Goal: Information Seeking & Learning: Learn about a topic

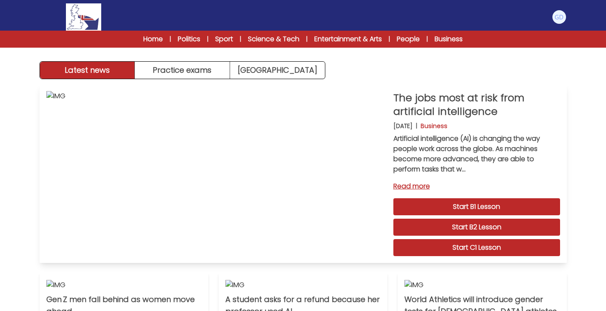
click at [448, 246] on link "Start C1 Lesson" at bounding box center [477, 247] width 167 height 17
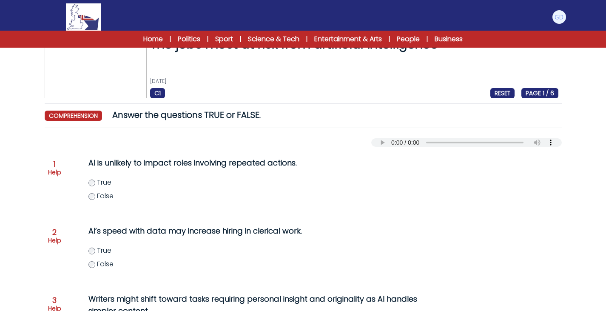
scroll to position [22, 0]
click at [94, 193] on label "False" at bounding box center [269, 196] width 361 height 10
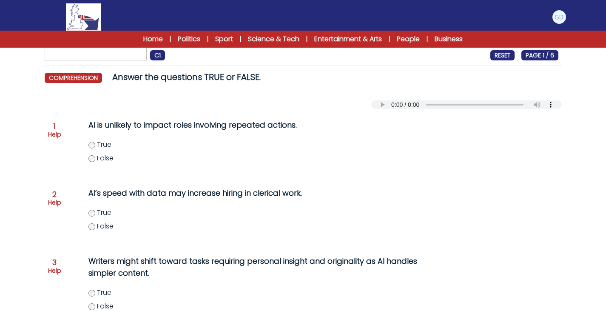
click at [157, 185] on div "AI’s speed with data may increase hiring in clerical work. True False" at bounding box center [251, 214] width 361 height 61
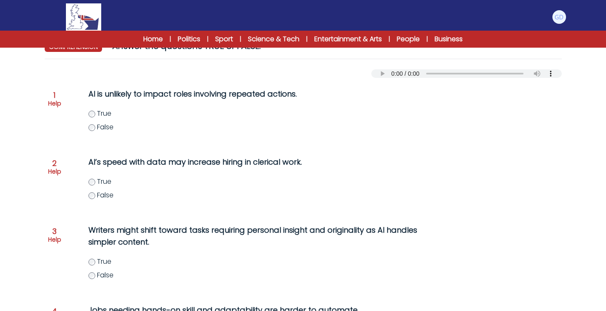
scroll to position [91, 0]
click at [102, 191] on span "False" at bounding box center [105, 195] width 17 height 10
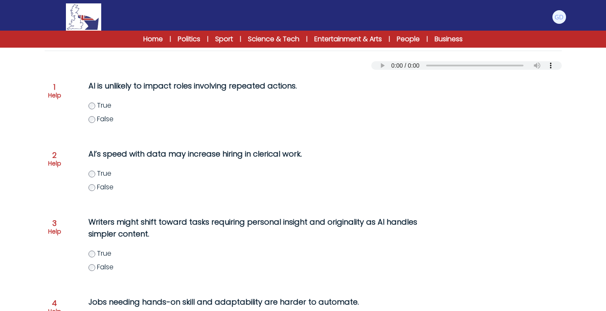
click at [175, 148] on div "AI’s speed with data may increase hiring in clerical work. True False" at bounding box center [251, 175] width 361 height 61
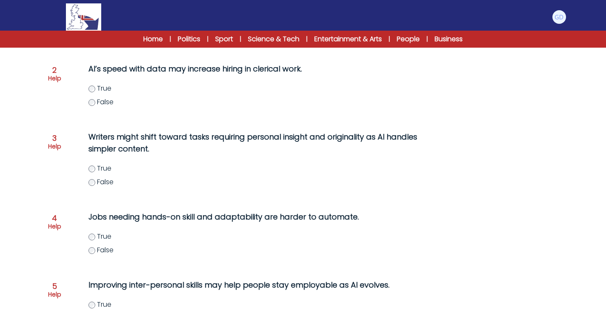
scroll to position [189, 0]
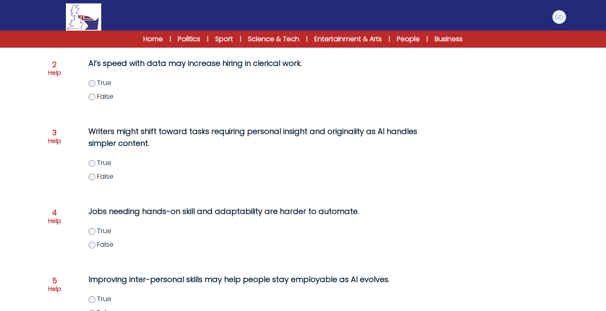
click at [95, 166] on label "True" at bounding box center [269, 163] width 361 height 10
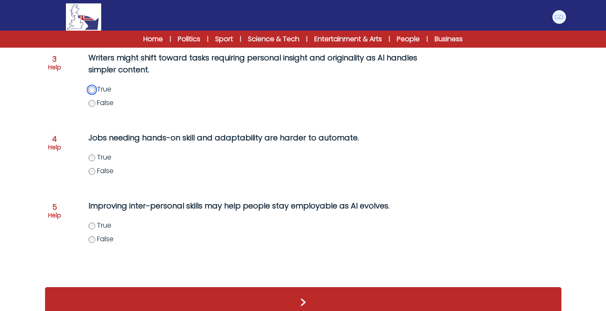
scroll to position [262, 0]
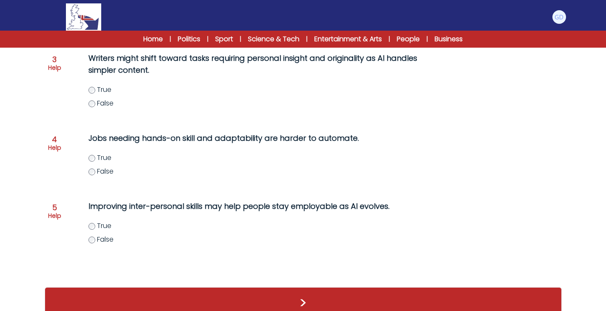
click at [91, 141] on p "Jobs needing hands-on skill and adaptability are harder to automate." at bounding box center [261, 138] width 344 height 12
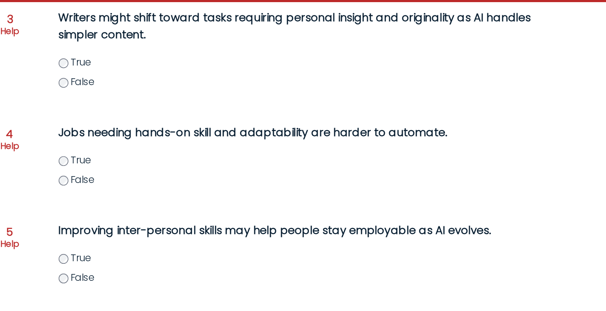
click at [110, 160] on span "True" at bounding box center [104, 158] width 14 height 10
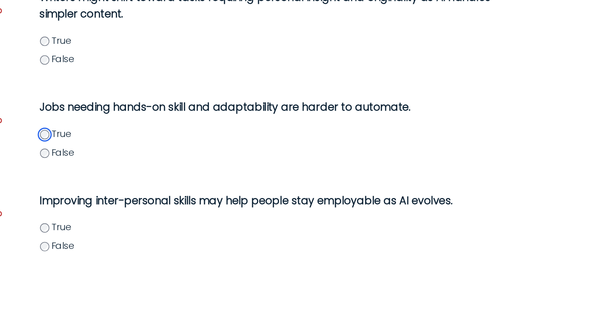
scroll to position [266, 0]
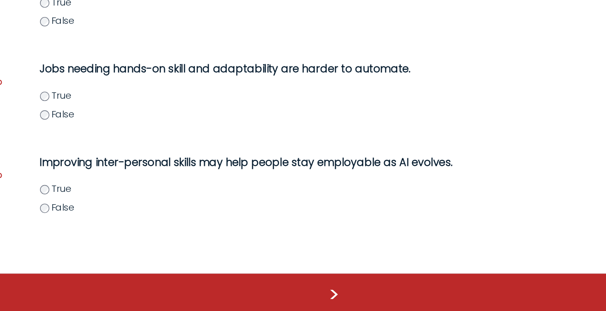
click at [101, 223] on span "True" at bounding box center [104, 222] width 14 height 10
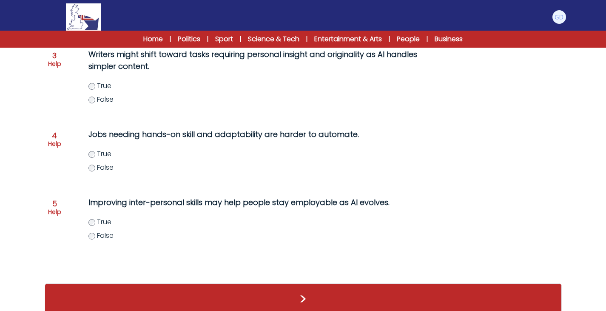
click at [153, 200] on p "Improving inter-personal skills may help people stay employable as AI evolves." at bounding box center [261, 203] width 344 height 12
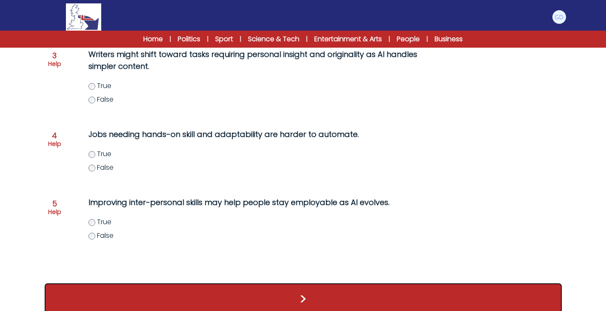
click at [202, 288] on button ">" at bounding box center [303, 298] width 517 height 31
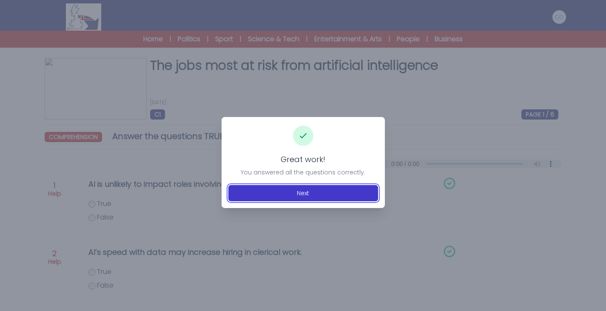
click at [278, 196] on button "Next" at bounding box center [304, 193] width 150 height 16
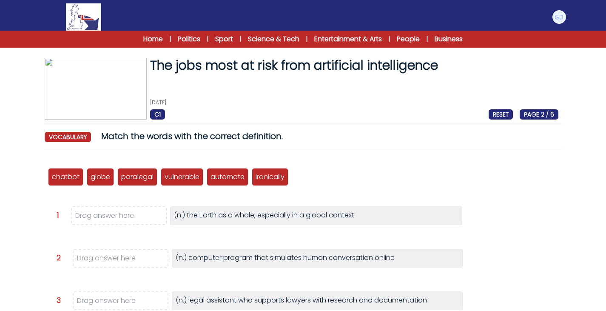
scroll to position [89, 0]
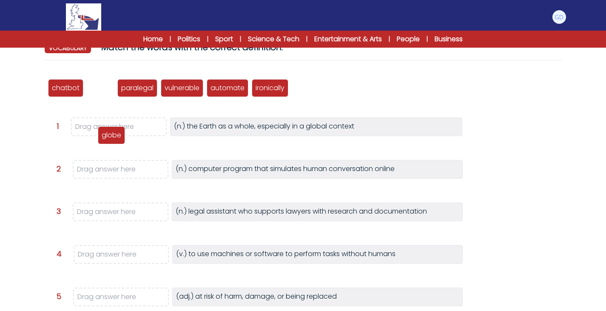
drag, startPoint x: 103, startPoint y: 91, endPoint x: 110, endPoint y: 131, distance: 40.2
click at [110, 131] on p "globe" at bounding box center [112, 135] width 20 height 10
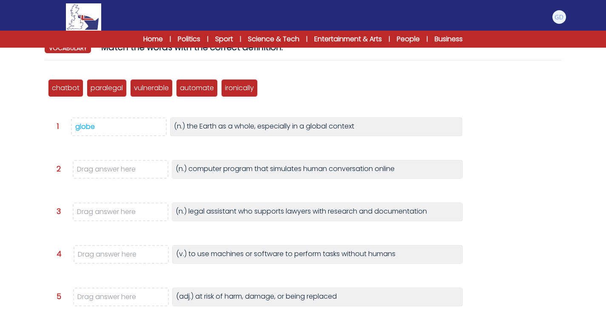
click at [346, 89] on div "chatbot globe paralegal vulnerable automate ironically" at bounding box center [303, 88] width 511 height 28
drag, startPoint x: 77, startPoint y: 94, endPoint x: 106, endPoint y: 170, distance: 81.9
click at [106, 170] on div "chatbot" at bounding box center [93, 165] width 35 height 18
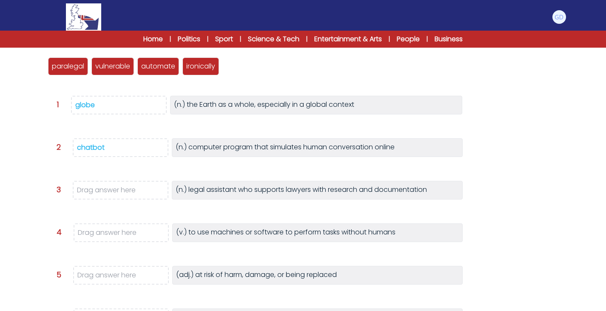
scroll to position [103, 0]
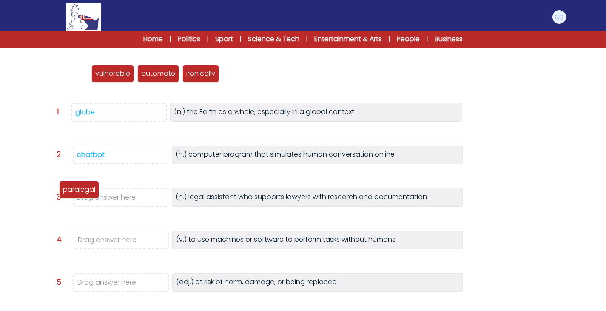
drag, startPoint x: 66, startPoint y: 77, endPoint x: 77, endPoint y: 197, distance: 120.6
click at [77, 195] on p "paralegal" at bounding box center [79, 190] width 32 height 10
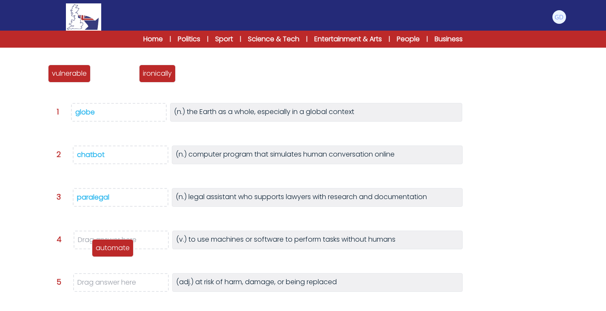
drag, startPoint x: 123, startPoint y: 76, endPoint x: 121, endPoint y: 248, distance: 171.9
click at [121, 248] on p "automate" at bounding box center [113, 248] width 34 height 10
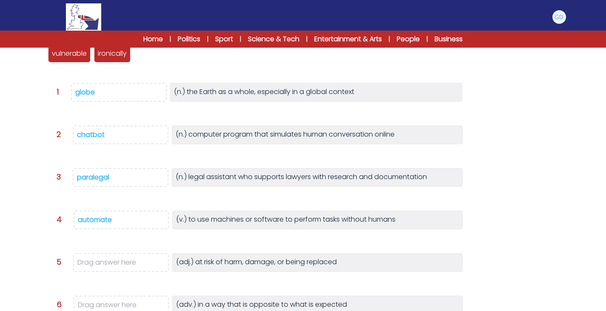
scroll to position [124, 0]
drag, startPoint x: 53, startPoint y: 52, endPoint x: 111, endPoint y: 265, distance: 220.5
click at [111, 265] on p "vulnerable" at bounding box center [127, 268] width 35 height 10
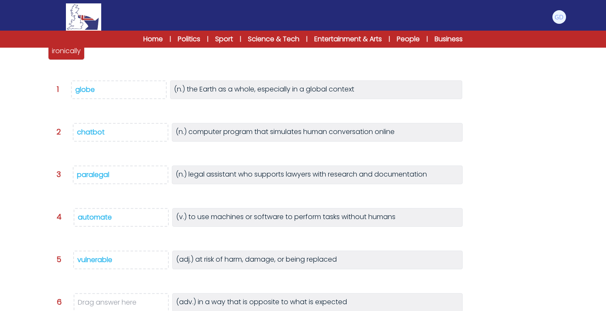
scroll to position [126, 0]
drag, startPoint x: 54, startPoint y: 56, endPoint x: 115, endPoint y: 300, distance: 251.7
click at [115, 300] on div "ironically" at bounding box center [127, 297] width 37 height 18
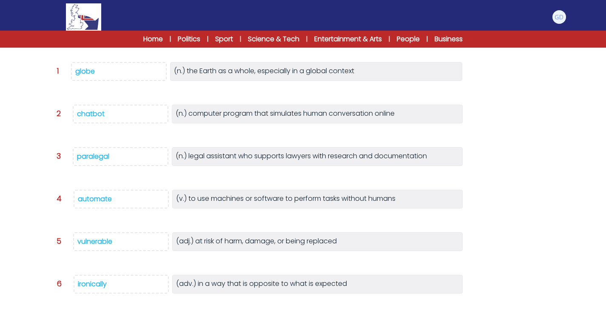
scroll to position [201, 0]
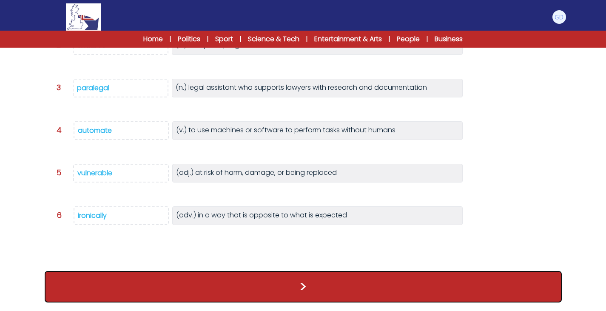
click at [215, 296] on button ">" at bounding box center [303, 286] width 517 height 31
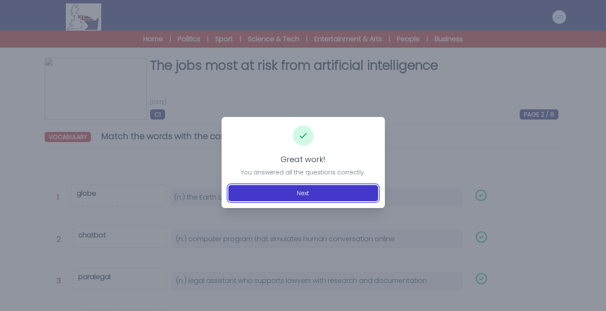
click at [307, 187] on button "Next" at bounding box center [304, 193] width 150 height 16
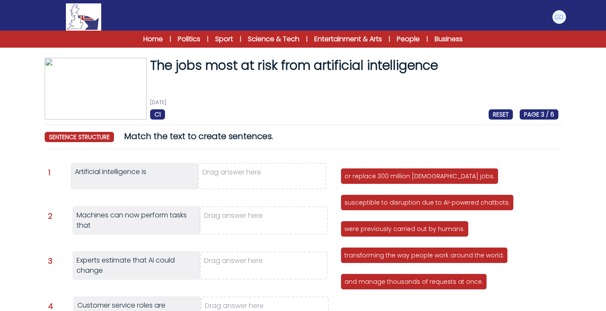
scroll to position [60, 0]
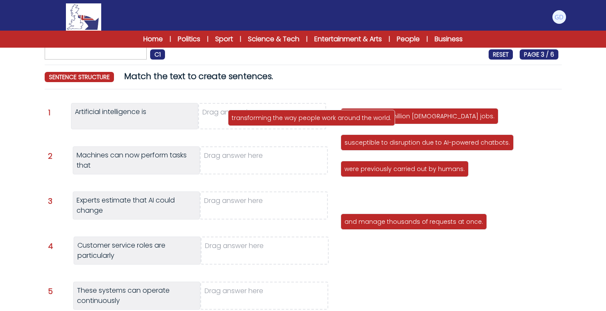
drag, startPoint x: 377, startPoint y: 200, endPoint x: 266, endPoint y: 121, distance: 136.6
click at [266, 121] on p "transforming the way people work around the world." at bounding box center [312, 118] width 160 height 9
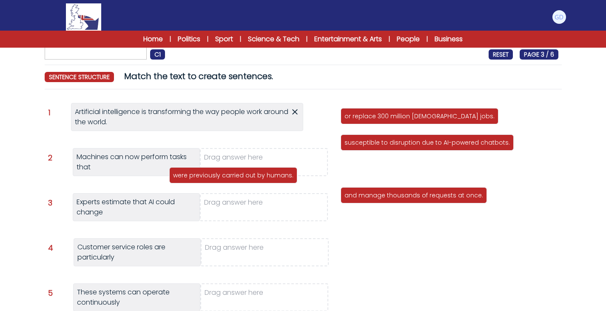
drag, startPoint x: 392, startPoint y: 170, endPoint x: 218, endPoint y: 171, distance: 174.0
click at [218, 171] on p "were previously carried out by humans." at bounding box center [233, 175] width 120 height 9
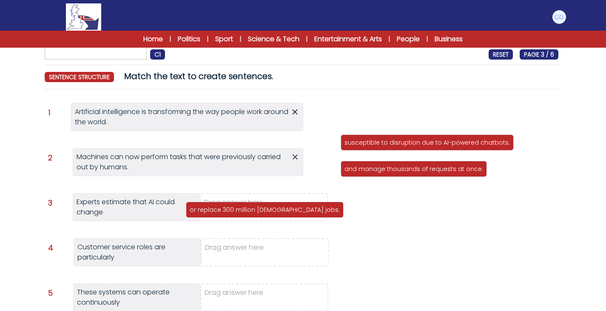
drag, startPoint x: 443, startPoint y: 112, endPoint x: 288, endPoint y: 206, distance: 181.0
click at [288, 206] on div "or replace 300 million [DEMOGRAPHIC_DATA] jobs." at bounding box center [265, 210] width 158 height 16
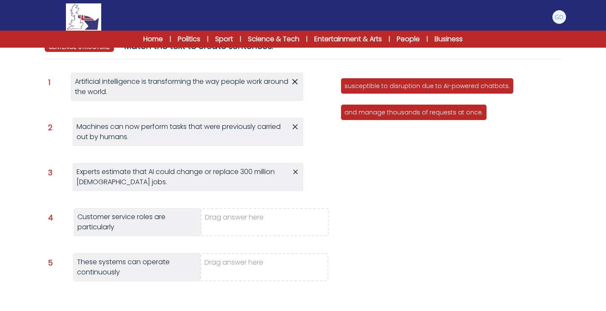
scroll to position [84, 0]
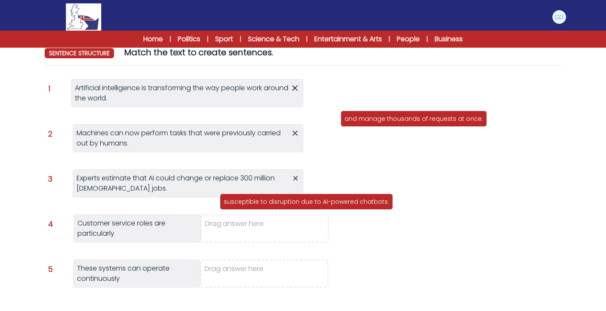
drag, startPoint x: 406, startPoint y: 95, endPoint x: 269, endPoint y: 230, distance: 192.3
click at [269, 206] on p "susceptible to disruption due to AI-powered chatbots." at bounding box center [307, 201] width 166 height 9
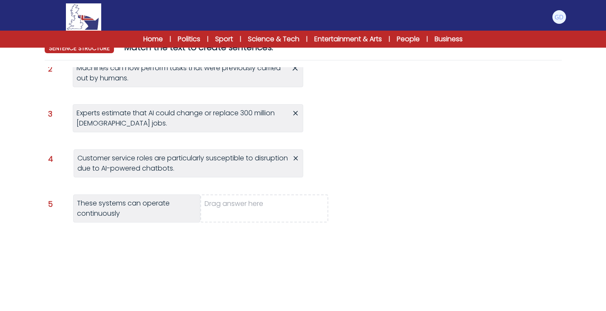
scroll to position [0, 0]
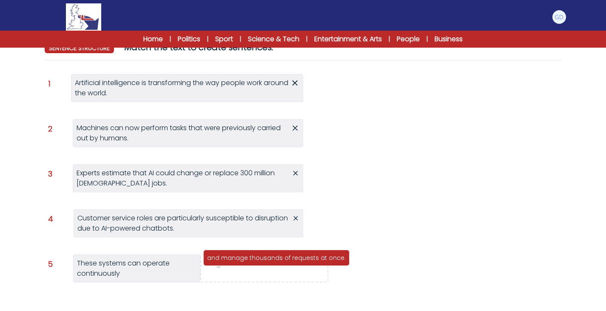
drag, startPoint x: 374, startPoint y: 85, endPoint x: 236, endPoint y: 258, distance: 221.4
click at [236, 258] on p "and manage thousands of requests at once." at bounding box center [276, 258] width 139 height 9
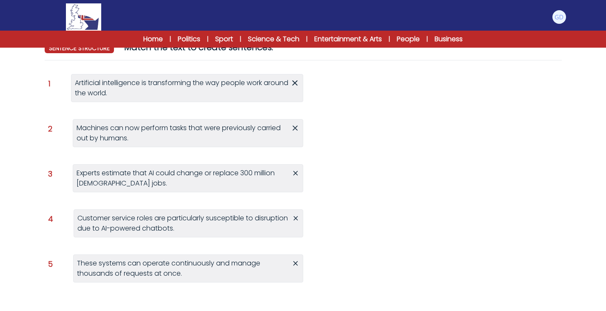
scroll to position [146, 0]
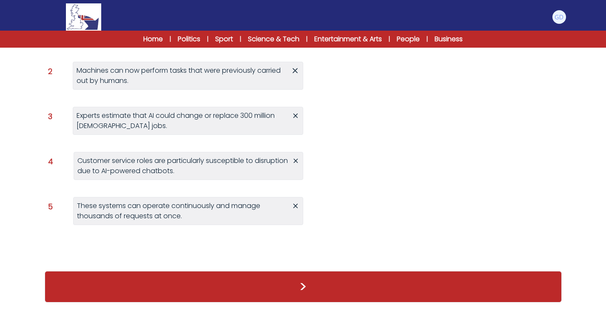
click at [257, 263] on div ">" at bounding box center [303, 287] width 517 height 49
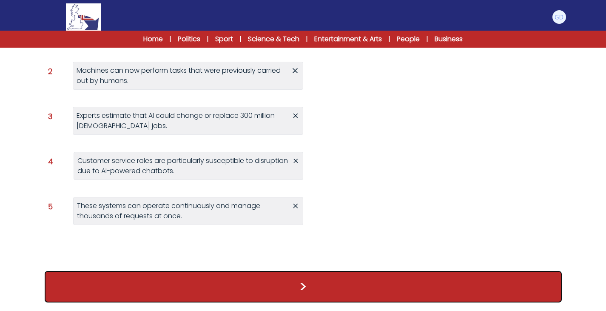
click at [244, 286] on button ">" at bounding box center [303, 286] width 517 height 31
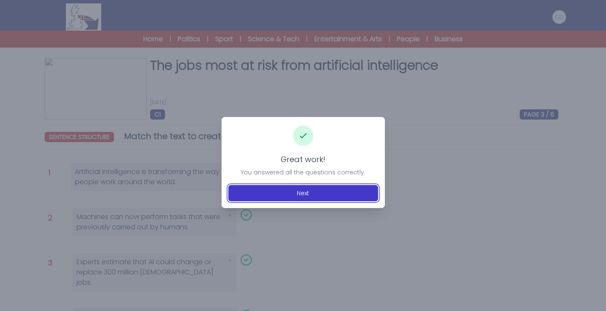
click at [303, 193] on button "Next" at bounding box center [304, 193] width 150 height 16
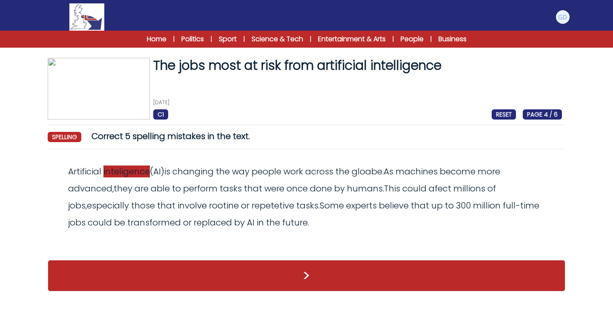
click at [136, 175] on span "inteligence" at bounding box center [126, 172] width 46 height 12
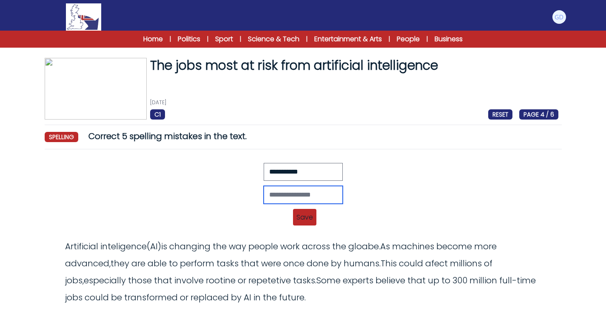
click at [330, 188] on input "text" at bounding box center [303, 195] width 79 height 18
type input "**********"
click at [307, 218] on span "Save" at bounding box center [304, 217] width 23 height 17
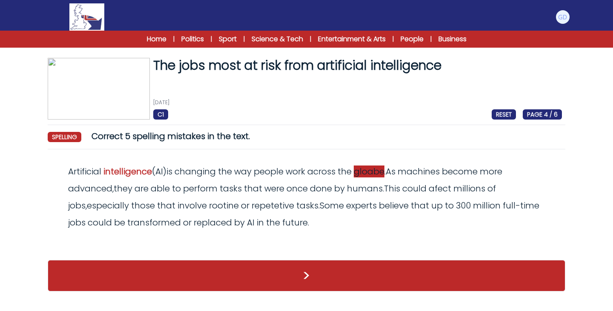
click at [372, 175] on span "gloabe" at bounding box center [369, 172] width 31 height 12
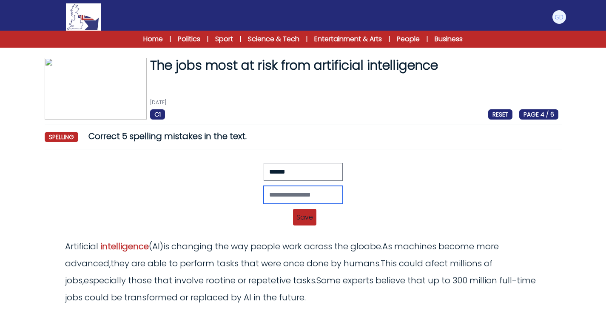
click at [308, 199] on input "text" at bounding box center [303, 195] width 79 height 18
type input "*****"
click at [297, 221] on span "Save" at bounding box center [304, 217] width 23 height 17
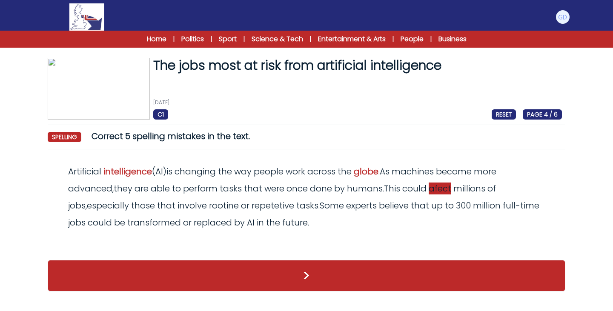
click at [444, 193] on span "afect" at bounding box center [440, 189] width 23 height 12
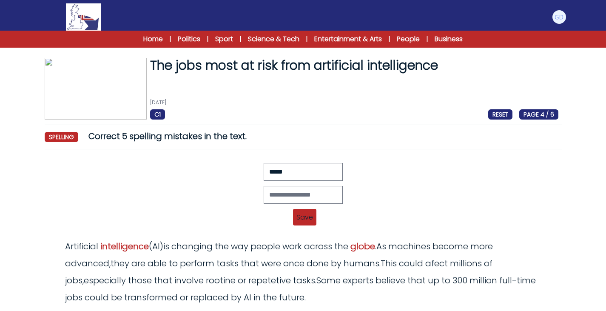
drag, startPoint x: 303, startPoint y: 184, endPoint x: 291, endPoint y: 193, distance: 14.2
click at [291, 193] on div "Revert Save Artificial inteligence (AI) is changing the way people work across …" at bounding box center [303, 197] width 511 height 68
click at [291, 193] on input "text" at bounding box center [303, 195] width 79 height 18
type input "******"
click at [301, 231] on div "****** Revert Save Artificial inteligence (AI) is changing the way people work …" at bounding box center [303, 197] width 511 height 68
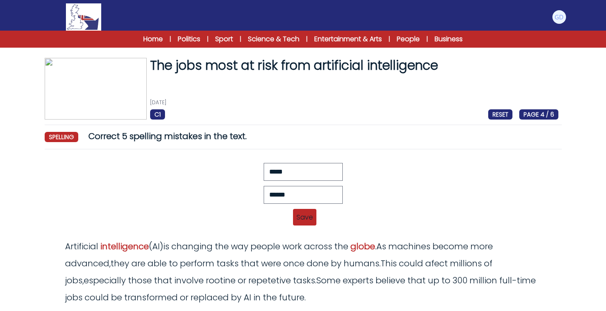
click at [308, 218] on span "Save" at bounding box center [304, 217] width 23 height 17
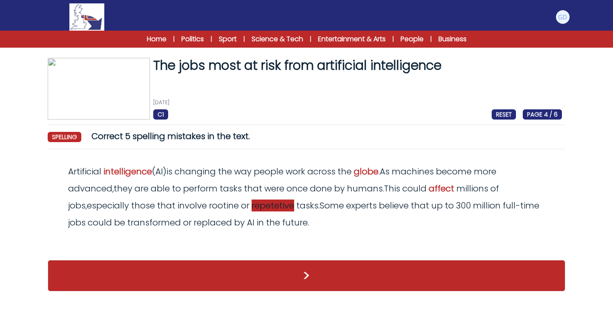
click at [264, 209] on span "repetetive" at bounding box center [272, 206] width 43 height 12
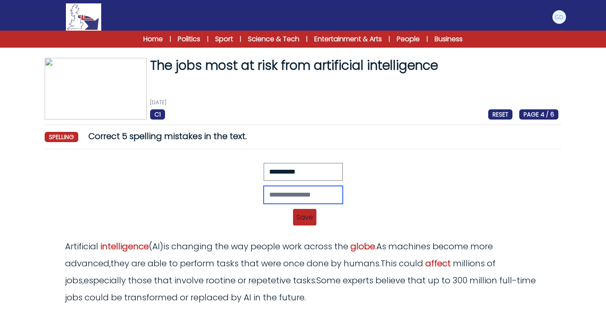
click at [264, 190] on input "text" at bounding box center [303, 195] width 79 height 18
type input "**********"
click at [299, 220] on span "Save" at bounding box center [304, 217] width 23 height 17
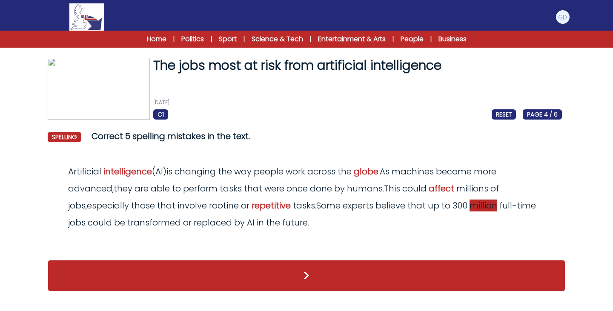
click at [469, 206] on span "million" at bounding box center [483, 206] width 28 height 12
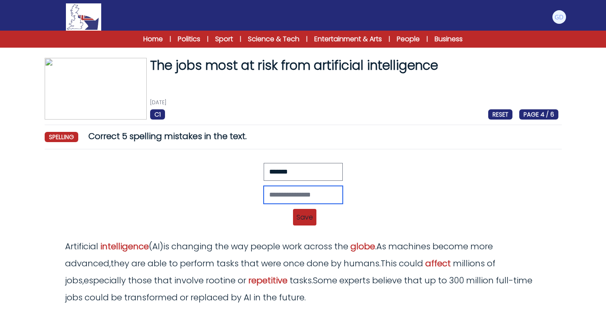
click at [333, 199] on input "text" at bounding box center [303, 195] width 79 height 18
click at [328, 203] on input "********" at bounding box center [303, 195] width 79 height 18
type input "********"
click at [300, 220] on span "Save" at bounding box center [304, 217] width 23 height 17
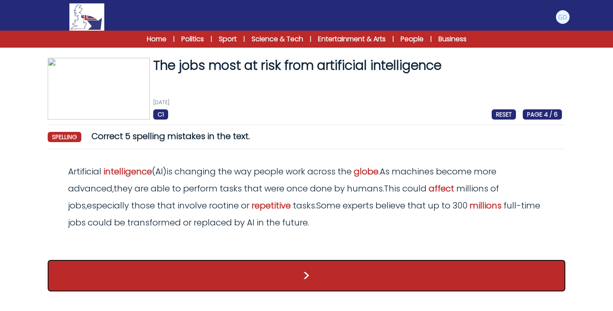
click at [289, 274] on button ">" at bounding box center [306, 275] width 517 height 31
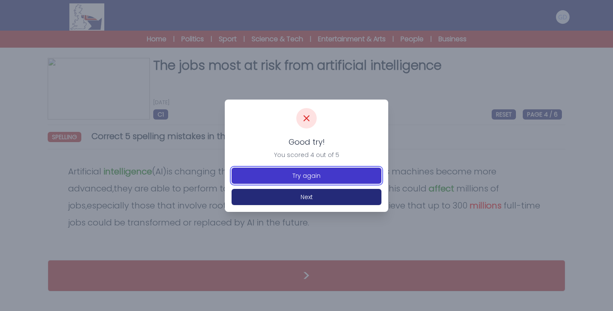
click at [314, 171] on button "Try again" at bounding box center [306, 176] width 150 height 16
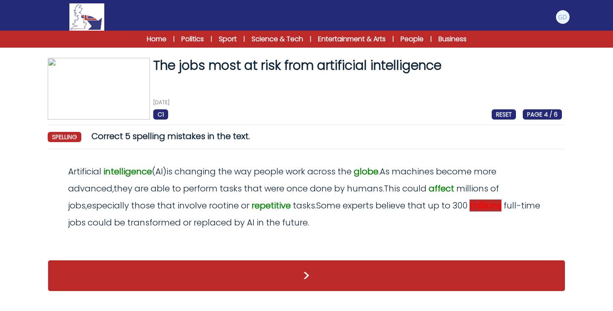
click at [469, 208] on span "millions" at bounding box center [485, 206] width 32 height 12
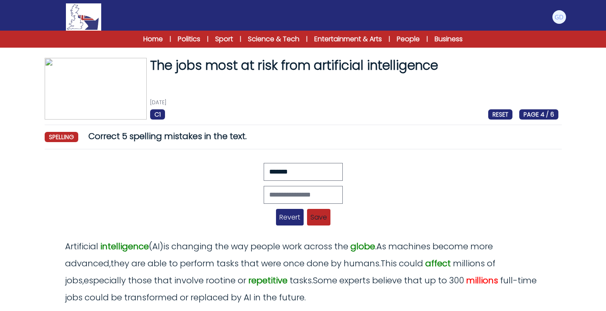
click at [285, 220] on span "Revert" at bounding box center [290, 217] width 28 height 17
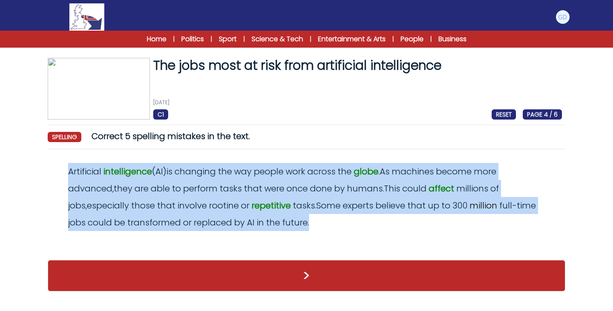
drag, startPoint x: 344, startPoint y: 236, endPoint x: 60, endPoint y: 172, distance: 290.5
click at [60, 172] on div "Revert Save Artificial inteligence (AI) is changing the way people work across …" at bounding box center [306, 203] width 517 height 95
copy odiv "Artificial intelligence ( AI ) is changing the way people work across the globe…"
click at [359, 243] on div "Revert Save Artificial inteligence (AI) is changing the way people work across …" at bounding box center [306, 203] width 517 height 95
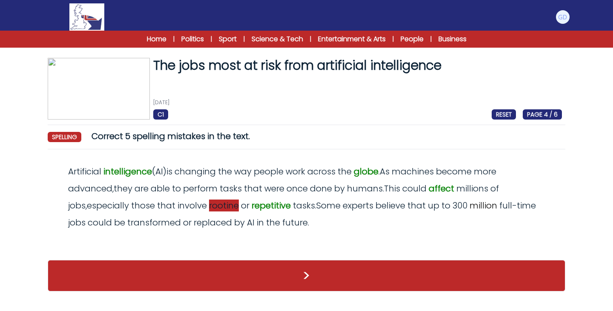
click at [209, 204] on span "rootine" at bounding box center [224, 206] width 30 height 12
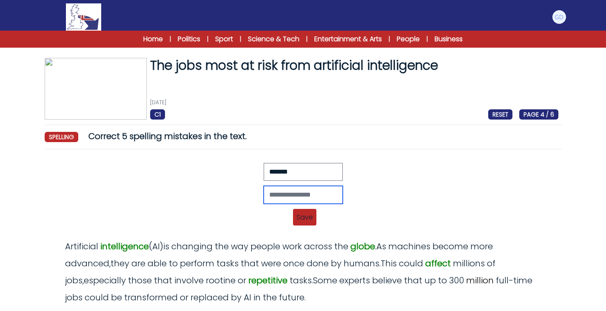
click at [288, 200] on input "text" at bounding box center [303, 195] width 79 height 18
type input "*******"
click at [294, 209] on div "******* Revert Save Artificial inteligence (AI) is changing the way people work…" at bounding box center [303, 197] width 511 height 68
click at [297, 216] on span "Save" at bounding box center [304, 217] width 23 height 17
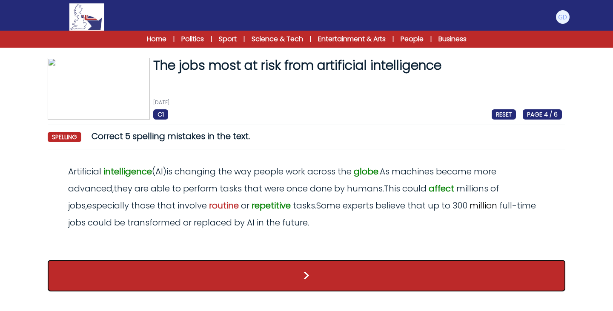
click at [236, 265] on button ">" at bounding box center [306, 275] width 517 height 31
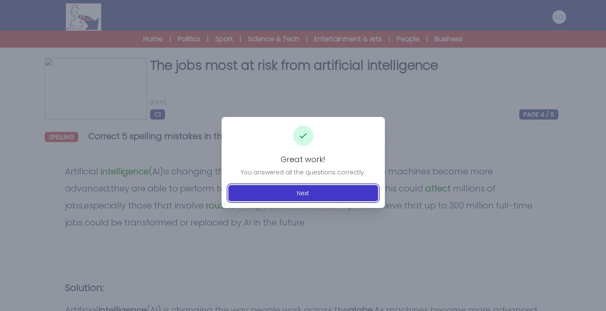
click at [328, 194] on button "Next" at bounding box center [304, 193] width 150 height 16
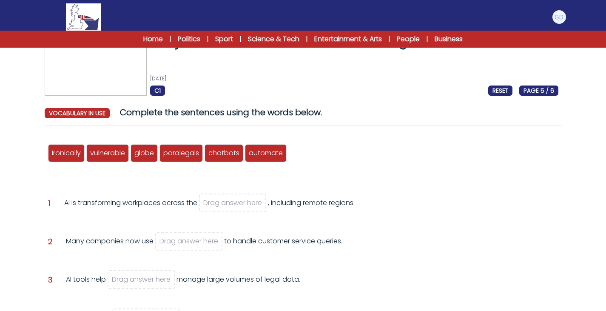
scroll to position [37, 0]
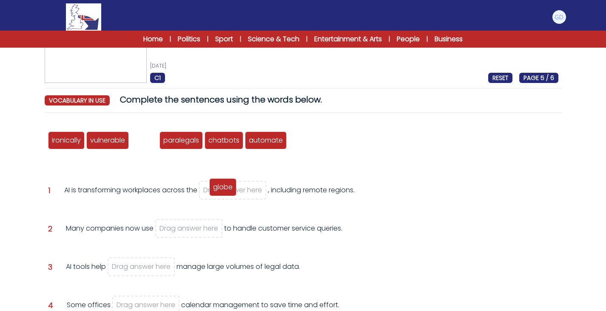
drag, startPoint x: 151, startPoint y: 143, endPoint x: 229, endPoint y: 189, distance: 91.6
click at [229, 189] on span "globe" at bounding box center [223, 187] width 20 height 10
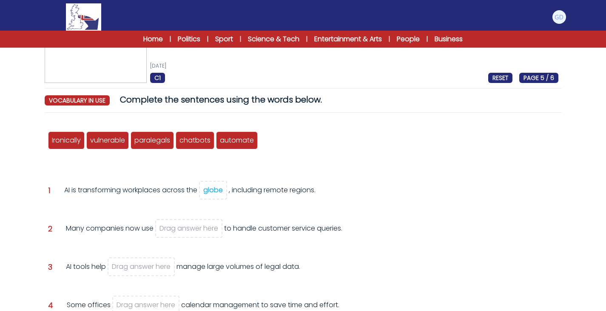
scroll to position [50, 0]
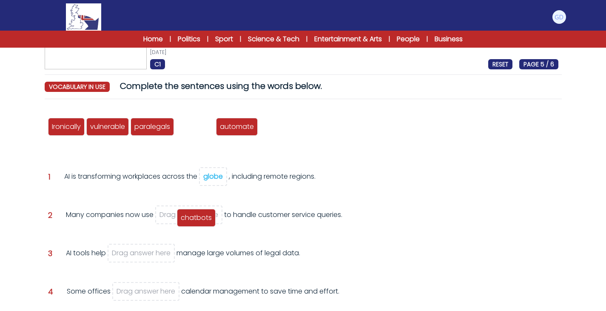
drag, startPoint x: 197, startPoint y: 134, endPoint x: 198, endPoint y: 226, distance: 91.5
click at [198, 226] on div "chatbots" at bounding box center [196, 218] width 39 height 18
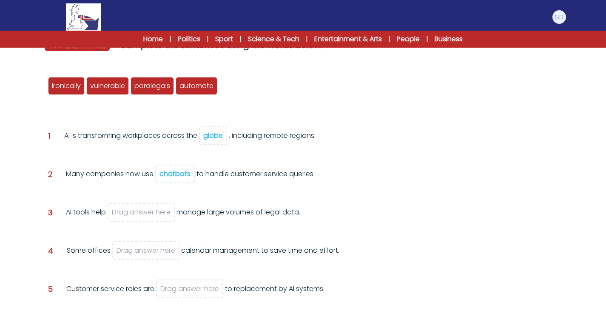
scroll to position [88, 0]
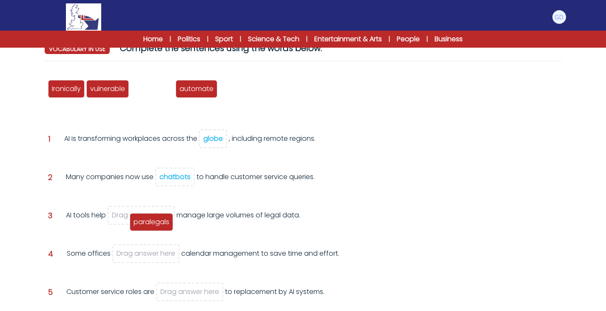
drag, startPoint x: 154, startPoint y: 91, endPoint x: 154, endPoint y: 222, distance: 131.1
click at [154, 222] on span "paralegals" at bounding box center [152, 222] width 36 height 10
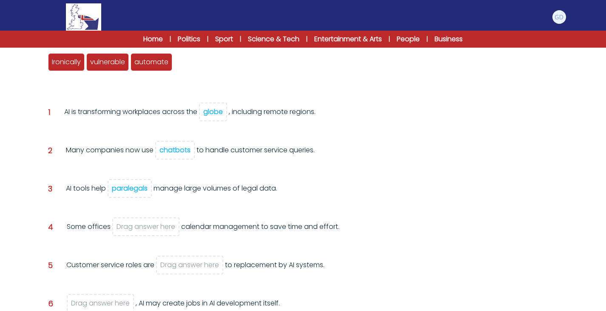
scroll to position [116, 0]
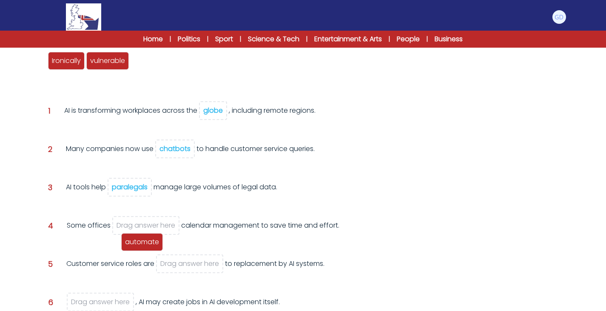
drag, startPoint x: 156, startPoint y: 55, endPoint x: 146, endPoint y: 233, distance: 177.7
click at [146, 233] on div "automate" at bounding box center [142, 242] width 42 height 18
drag, startPoint x: 151, startPoint y: 66, endPoint x: 126, endPoint y: 232, distance: 168.1
click at [126, 232] on span "automate" at bounding box center [127, 234] width 34 height 10
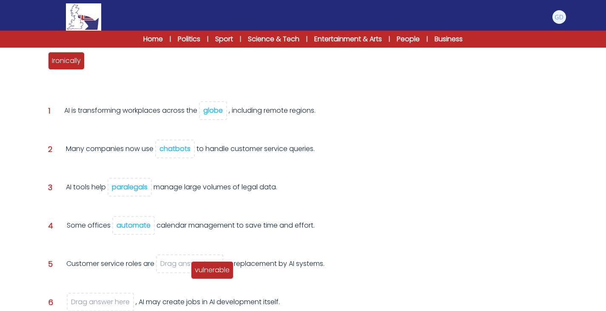
drag, startPoint x: 105, startPoint y: 61, endPoint x: 209, endPoint y: 272, distance: 235.0
click at [209, 272] on span "vulnerable" at bounding box center [212, 270] width 35 height 10
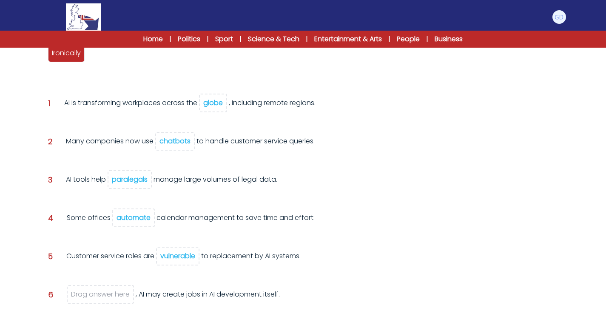
scroll to position [124, 0]
drag, startPoint x: 70, startPoint y: 54, endPoint x: 102, endPoint y: 293, distance: 241.2
click at [102, 292] on span "Ironically" at bounding box center [99, 288] width 29 height 10
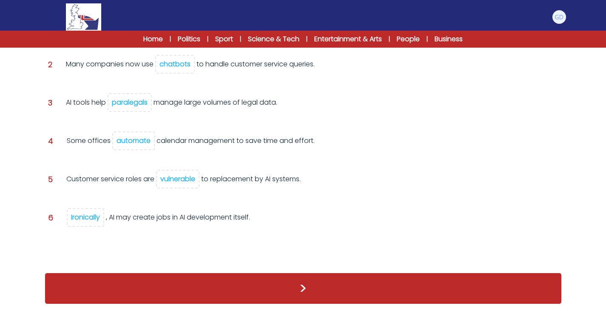
scroll to position [184, 0]
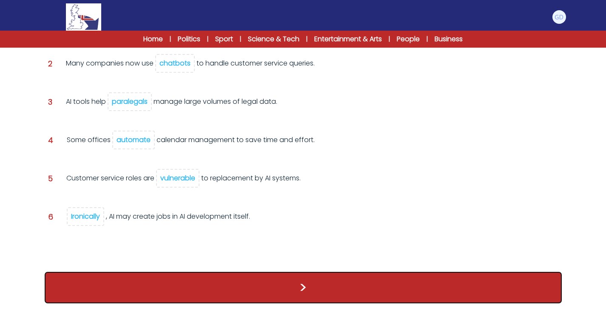
click at [129, 291] on button ">" at bounding box center [303, 287] width 517 height 31
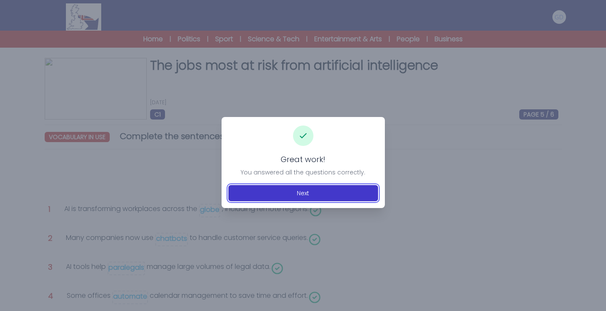
click at [308, 199] on button "Next" at bounding box center [304, 193] width 150 height 16
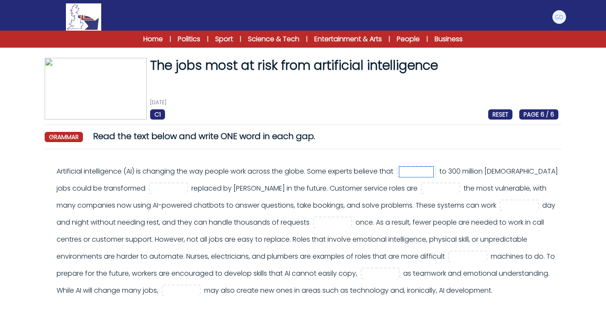
click at [408, 175] on input "text" at bounding box center [417, 172] width 34 height 10
click at [434, 173] on input "text" at bounding box center [417, 172] width 34 height 10
type input "**"
click at [331, 186] on div "Artificial intelligence (AI) is changing the way people work across the globe. …" at bounding box center [308, 231] width 502 height 136
click at [151, 188] on input "text" at bounding box center [168, 189] width 34 height 10
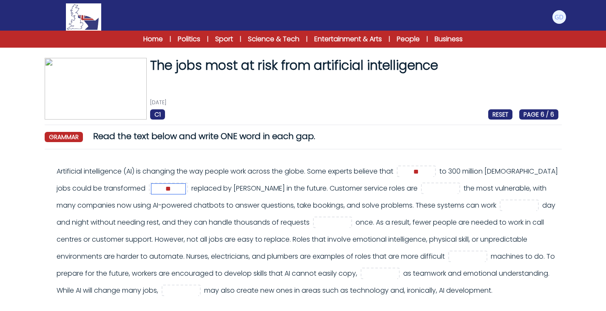
type input "**"
click at [243, 184] on div "Artificial intelligence (AI) is changing the way people work across the globe. …" at bounding box center [308, 231] width 502 height 136
click at [431, 188] on input "text" at bounding box center [441, 189] width 34 height 10
type input "*"
type input "*****"
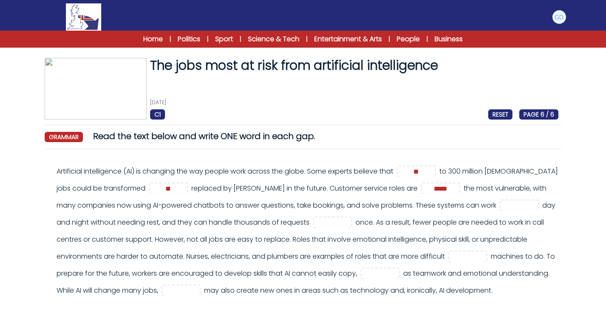
click at [467, 206] on div "Artificial intelligence (AI) is changing the way people work across the globe. …" at bounding box center [308, 231] width 502 height 136
drag, startPoint x: 287, startPoint y: 189, endPoint x: 394, endPoint y: 206, distance: 108.4
click at [394, 206] on div "Artificial intelligence (AI) is changing the way people work across the globe. …" at bounding box center [308, 231] width 502 height 136
copy div "Customer service roles are the most vulnerable, with many companies now using A…"
click at [368, 136] on div "grammar Read the text below and write ONE word in each gap." at bounding box center [303, 136] width 517 height 12
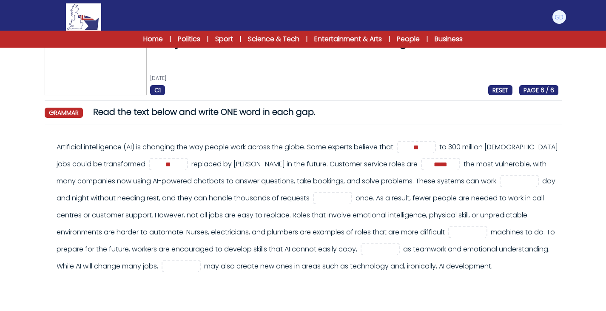
scroll to position [25, 0]
click at [526, 182] on input "text" at bounding box center [520, 181] width 34 height 10
type input "****"
click at [120, 216] on div "Artificial intelligence (AI) is changing the way people work across the globe. …" at bounding box center [308, 206] width 502 height 136
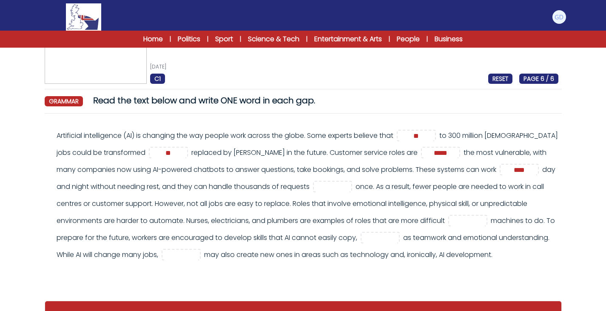
scroll to position [36, 0]
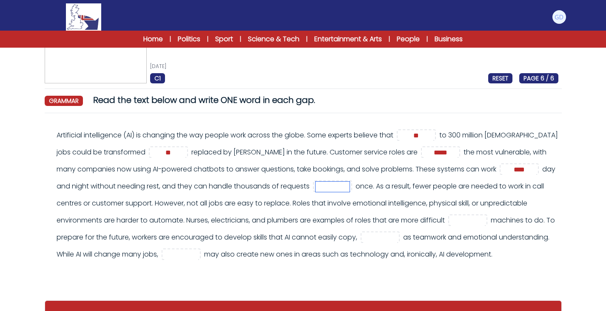
click at [339, 184] on input "text" at bounding box center [333, 187] width 34 height 10
type input "**"
click at [408, 201] on div "Artificial intelligence (AI) is changing the way people work across the globe. …" at bounding box center [308, 195] width 502 height 136
click at [477, 225] on input "text" at bounding box center [468, 221] width 34 height 10
type input "*"
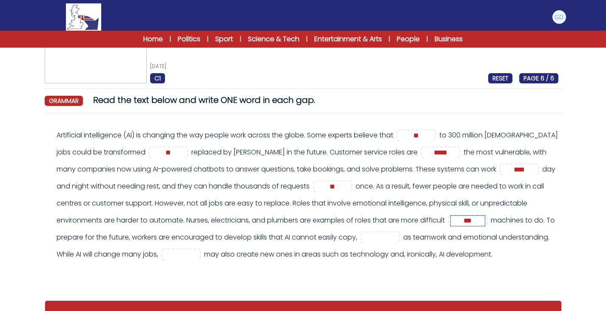
type input "***"
click at [299, 220] on div "Artificial intelligence (AI) is changing the way people work across the globe. …" at bounding box center [308, 195] width 502 height 136
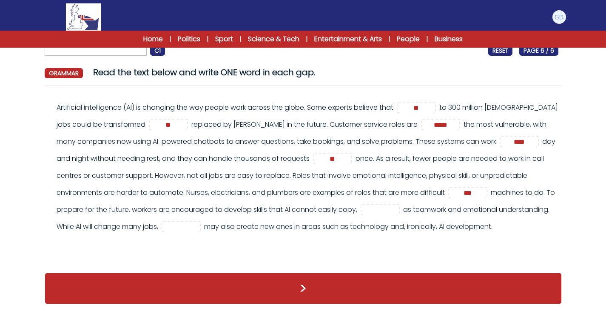
scroll to position [64, 0]
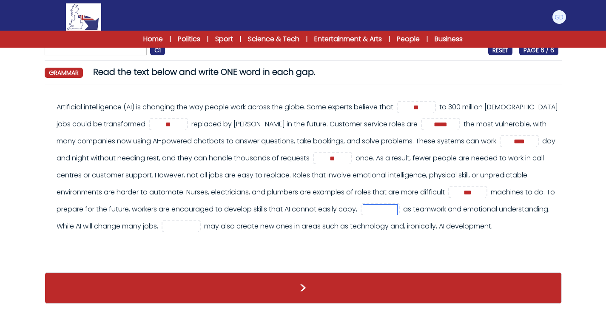
click at [394, 209] on input "text" at bounding box center [380, 210] width 34 height 10
type input "****"
click at [341, 235] on div "Artificial intelligence (AI) is changing the way people work across the globe. …" at bounding box center [308, 167] width 502 height 136
click at [198, 227] on input "text" at bounding box center [181, 227] width 34 height 10
type input "**"
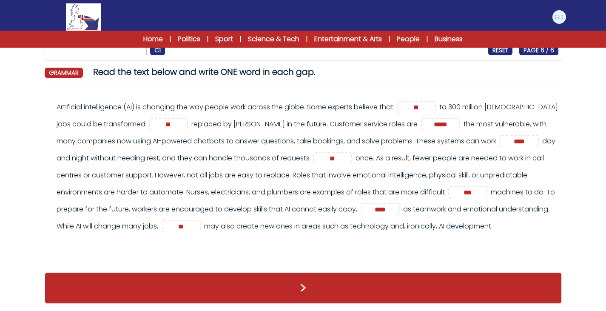
click at [335, 243] on div "Artificial intelligence (AI) is changing the way people work across the globe. …" at bounding box center [303, 171] width 511 height 145
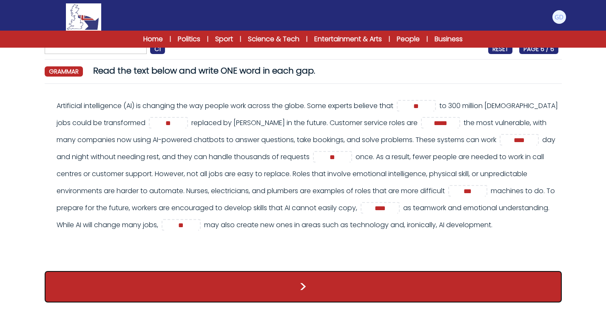
click at [299, 283] on button ">" at bounding box center [303, 286] width 517 height 31
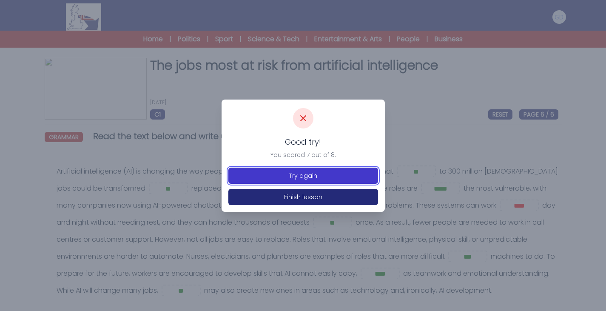
click at [329, 179] on button "Try again" at bounding box center [304, 176] width 150 height 16
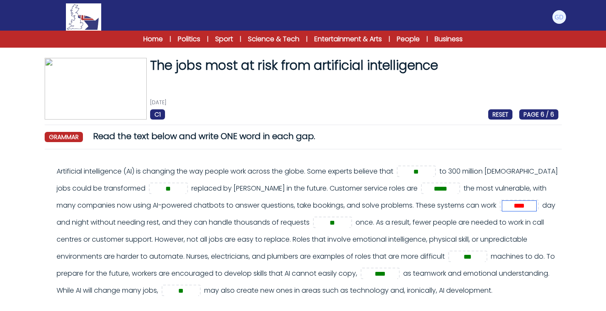
drag, startPoint x: 525, startPoint y: 207, endPoint x: 423, endPoint y: 204, distance: 102.2
click at [423, 204] on div "Artificial intelligence (AI) is changing the way people work across the globe. …" at bounding box center [308, 231] width 502 height 136
click at [421, 245] on div "Artificial intelligence (AI) is changing the way people work across the globe. …" at bounding box center [308, 231] width 502 height 136
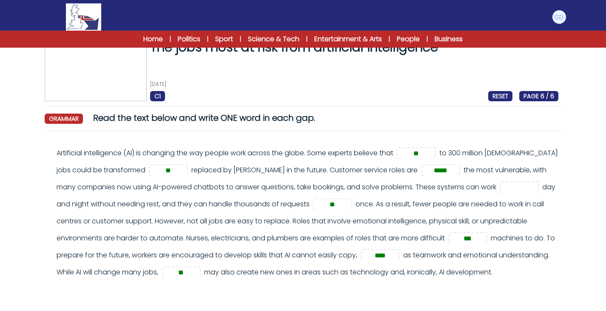
scroll to position [24, 0]
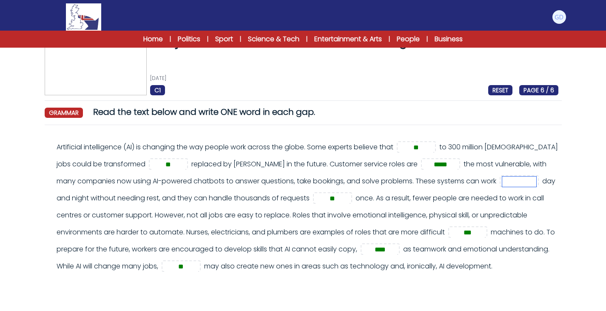
click at [518, 182] on input "text" at bounding box center [520, 182] width 34 height 10
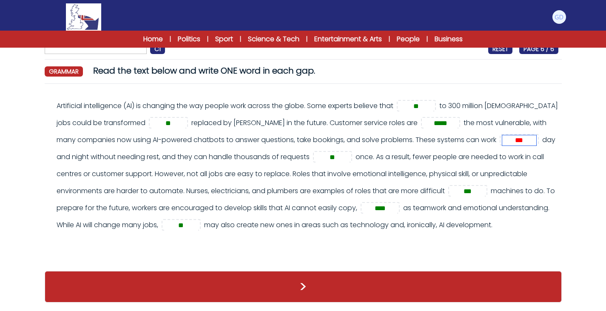
type input "***"
click at [359, 268] on div ">" at bounding box center [303, 287] width 517 height 49
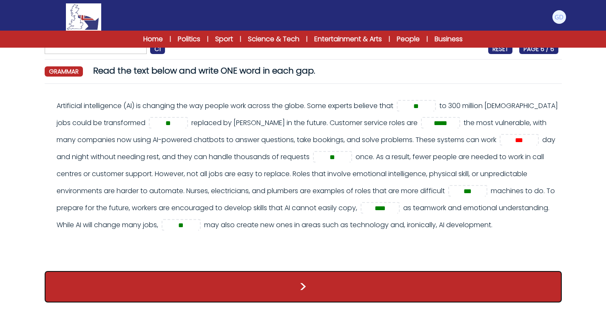
click at [333, 287] on button ">" at bounding box center [303, 286] width 517 height 31
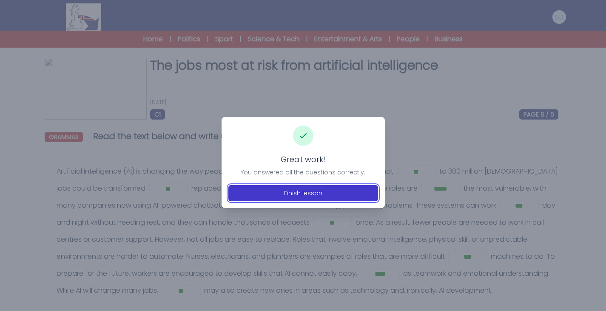
click at [307, 196] on button "Finish lesson" at bounding box center [304, 193] width 150 height 16
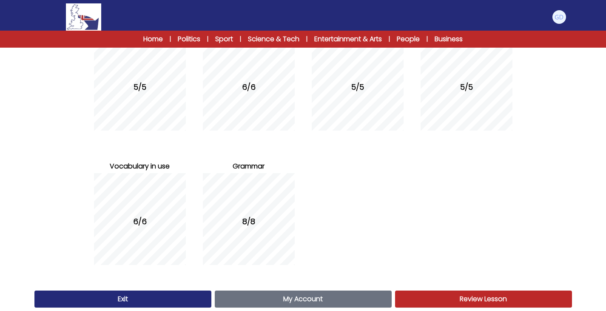
scroll to position [144, 0]
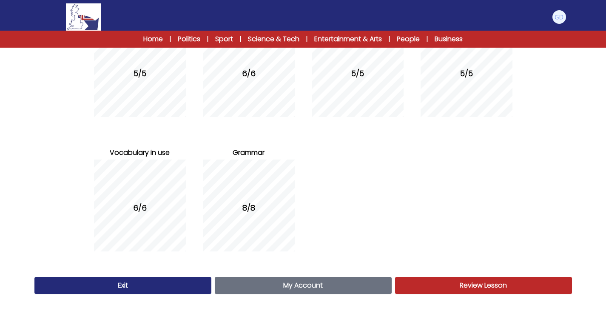
click at [252, 288] on link "My Account Account" at bounding box center [303, 285] width 177 height 17
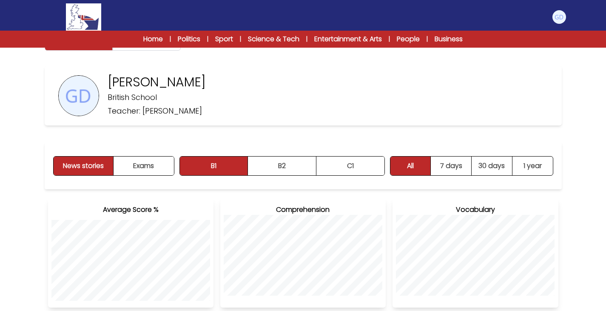
scroll to position [18, 0]
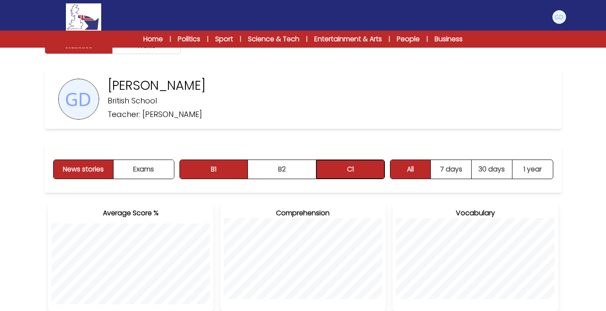
click at [332, 177] on button "C1" at bounding box center [351, 169] width 68 height 19
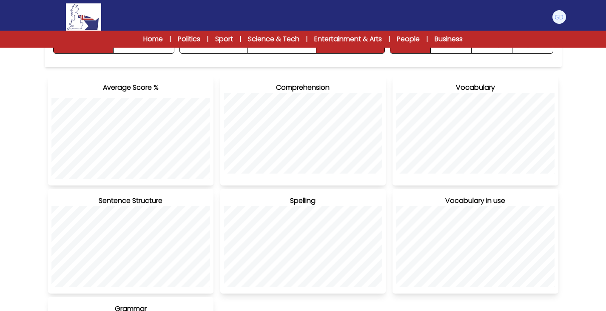
scroll to position [0, 0]
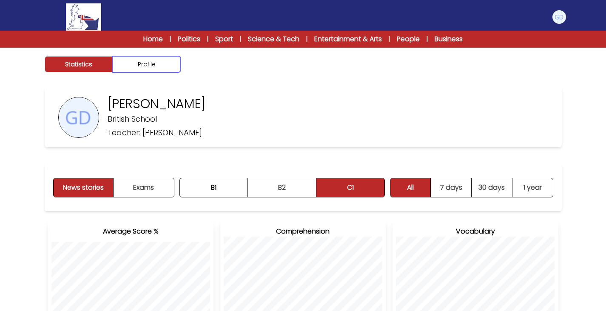
click at [138, 57] on button "Profile" at bounding box center [147, 64] width 68 height 16
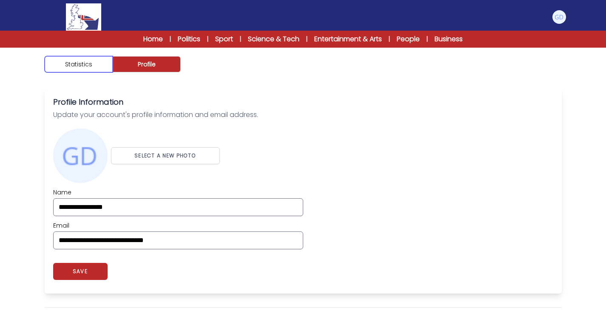
click at [94, 67] on button "Statistics" at bounding box center [79, 64] width 68 height 16
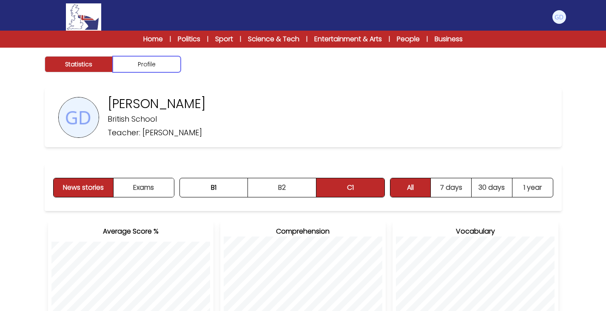
click at [155, 69] on button "Profile" at bounding box center [147, 64] width 68 height 16
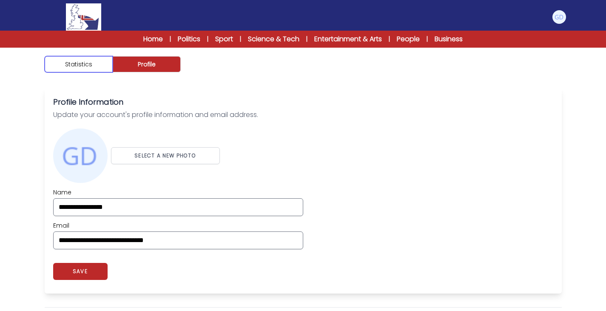
click at [98, 64] on button "Statistics" at bounding box center [79, 64] width 68 height 16
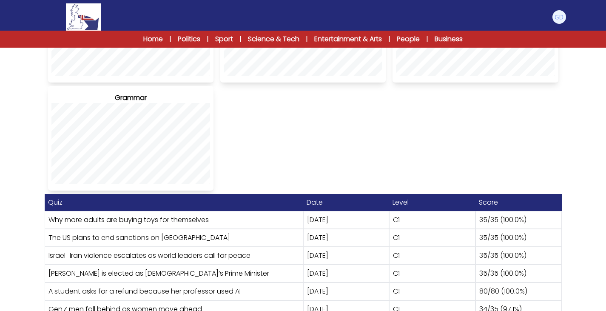
scroll to position [392, 0]
